Goal: Complete Application Form: Complete application form

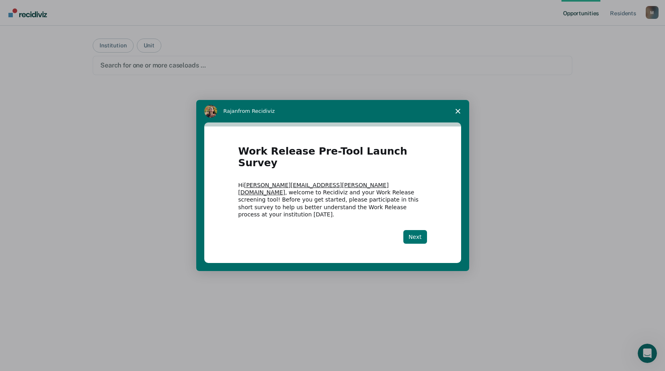
click at [418, 230] on button "Next" at bounding box center [416, 237] width 24 height 14
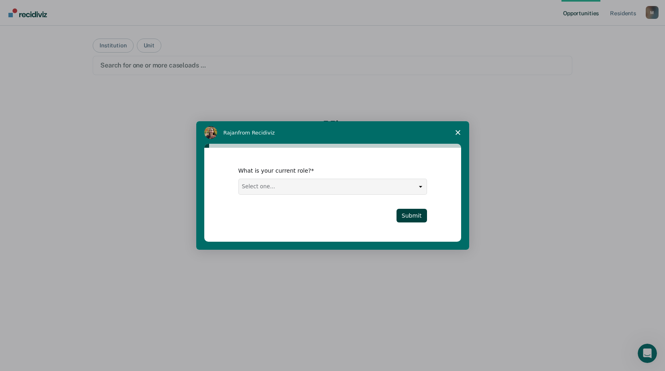
click at [423, 187] on select "Select one... Case Manager FUM Assistant [PERSON_NAME] [PERSON_NAME]" at bounding box center [333, 186] width 188 height 15
select select "FUM"
click at [239, 179] on select "Select one... Case Manager FUM Assistant [PERSON_NAME] [PERSON_NAME]" at bounding box center [333, 186] width 188 height 15
click at [417, 218] on button "Submit" at bounding box center [412, 216] width 31 height 14
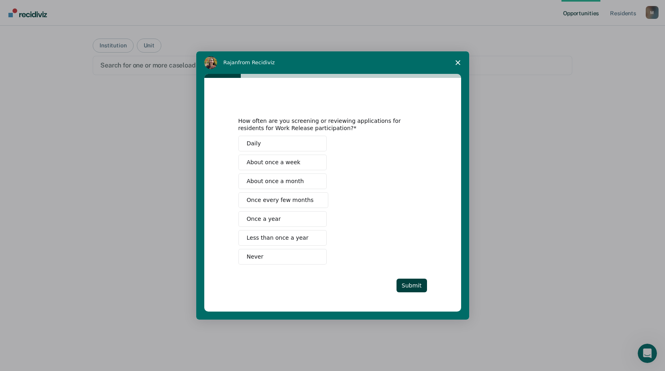
click at [282, 237] on span "Less than once a year" at bounding box center [278, 238] width 62 height 8
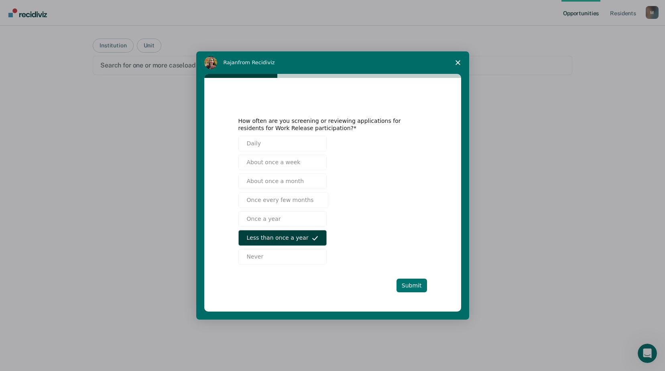
click at [413, 285] on button "Submit" at bounding box center [412, 286] width 31 height 14
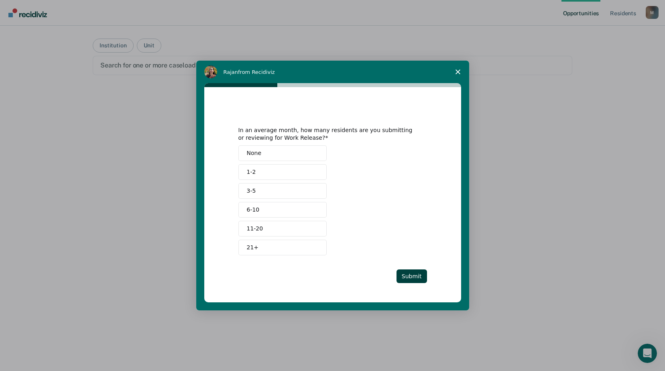
click at [269, 152] on button "None" at bounding box center [283, 153] width 88 height 16
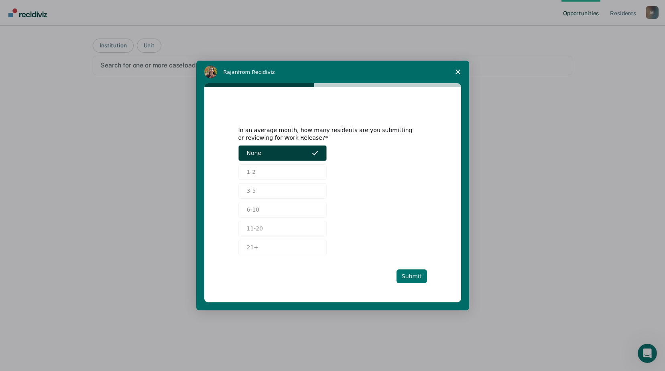
click at [415, 278] on button "Submit" at bounding box center [412, 276] width 31 height 14
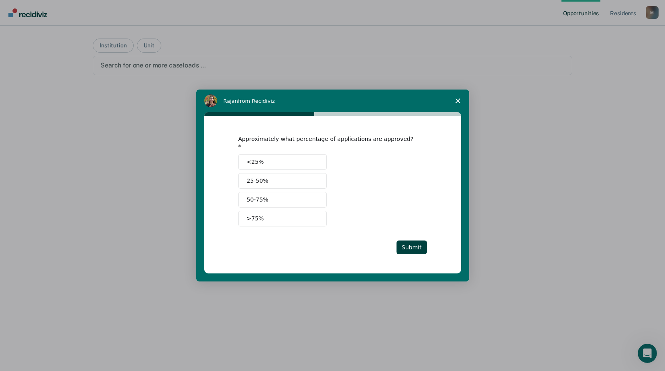
click at [268, 194] on button "50-75%" at bounding box center [283, 200] width 88 height 16
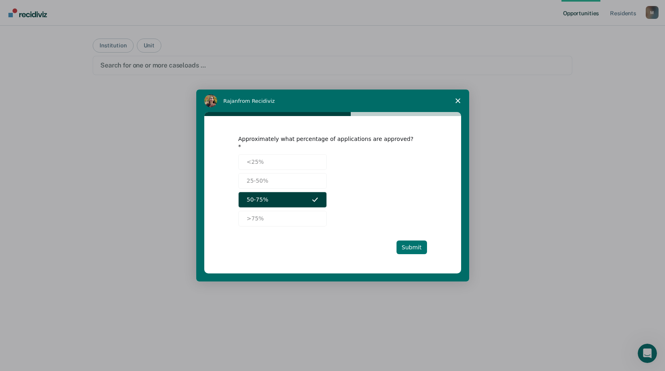
click at [413, 241] on button "Submit" at bounding box center [412, 248] width 31 height 14
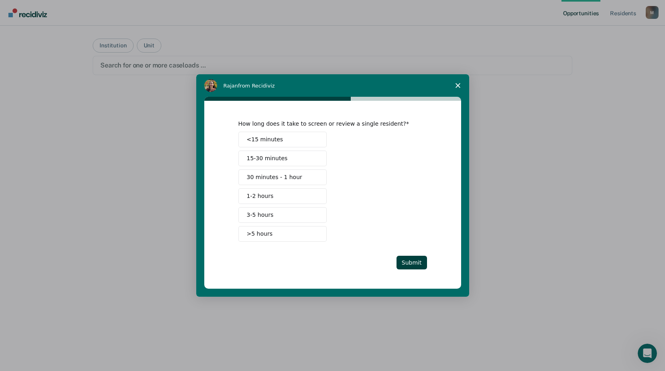
click at [268, 159] on span "15-30 minutes" at bounding box center [267, 158] width 41 height 8
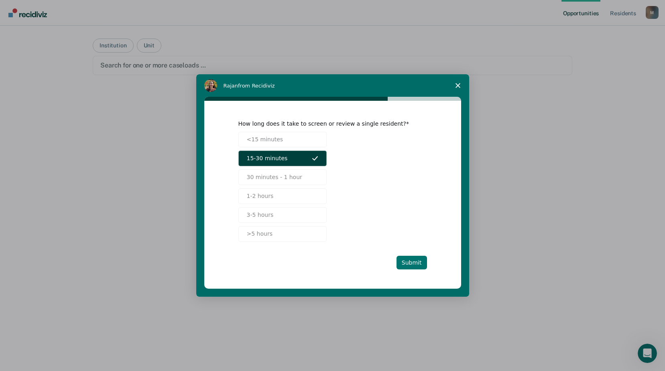
click at [410, 264] on button "Submit" at bounding box center [412, 263] width 31 height 14
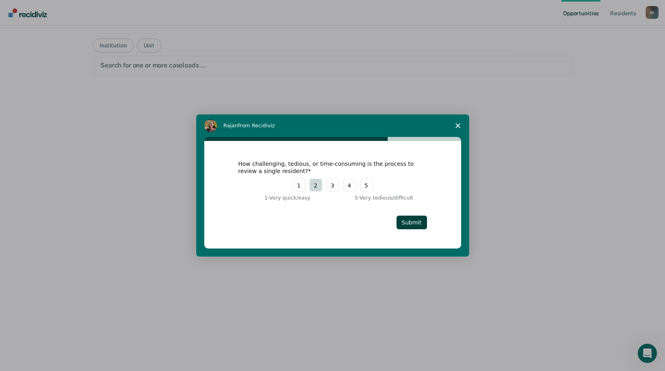
click at [318, 186] on button "2" at bounding box center [316, 185] width 13 height 13
click at [411, 222] on button "Submit" at bounding box center [412, 223] width 31 height 14
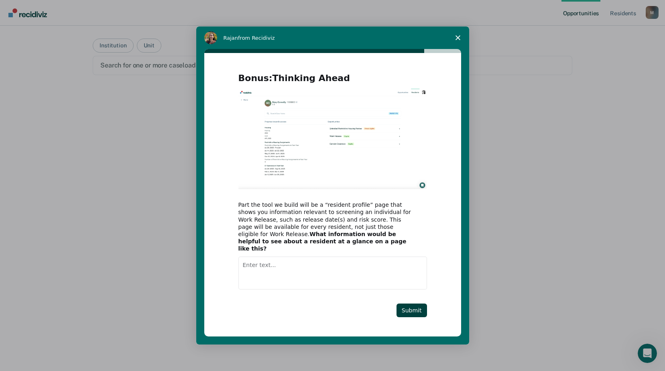
click at [256, 262] on textarea "Enter text..." at bounding box center [333, 273] width 189 height 33
type textarea "criminal history"
click at [420, 306] on button "Submit" at bounding box center [412, 311] width 31 height 14
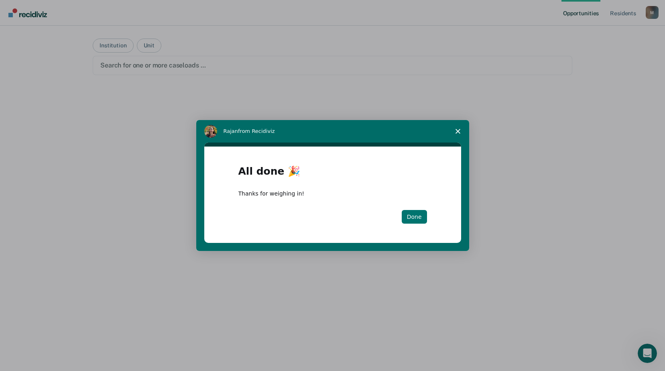
click at [416, 216] on button "Done" at bounding box center [414, 217] width 25 height 14
